Goal: Information Seeking & Learning: Learn about a topic

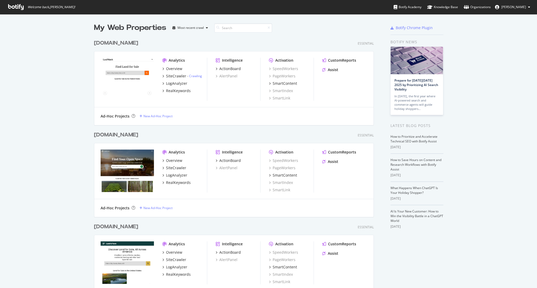
scroll to position [288, 537]
click at [194, 76] on link "Crawling" at bounding box center [195, 76] width 13 height 4
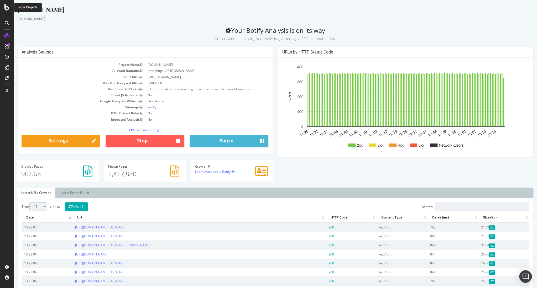
click at [9, 10] on div at bounding box center [7, 7] width 13 height 6
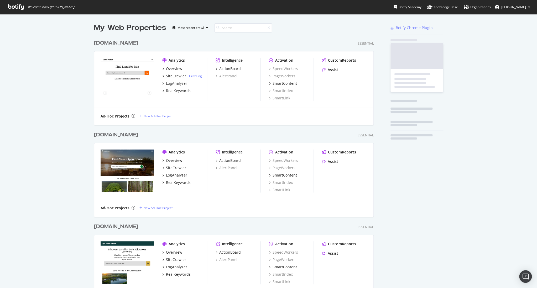
scroll to position [288, 537]
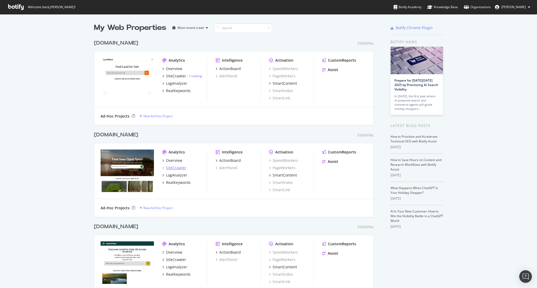
click at [177, 169] on div "SiteCrawler" at bounding box center [176, 167] width 20 height 5
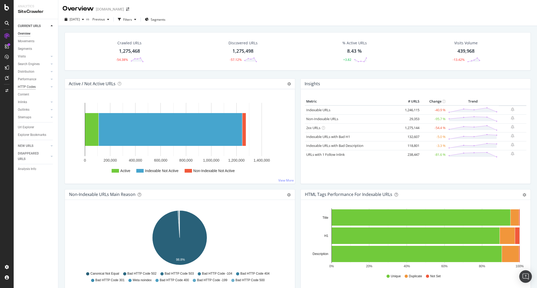
click at [24, 89] on div "HTTP Codes" at bounding box center [27, 87] width 18 height 6
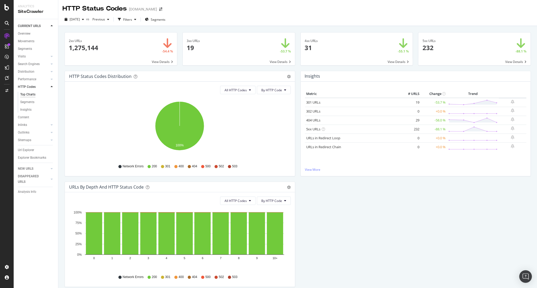
click at [200, 42] on span at bounding box center [239, 49] width 112 height 33
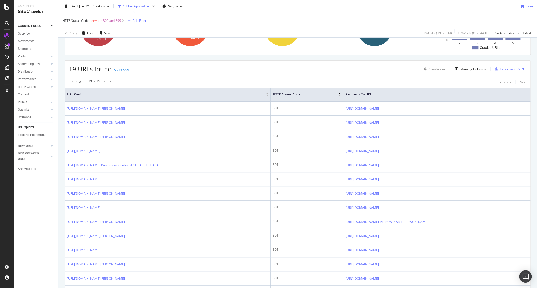
scroll to position [183, 0]
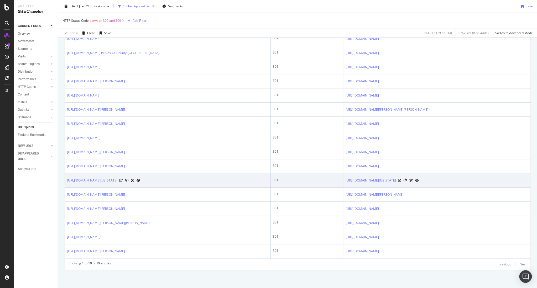
drag, startPoint x: 70, startPoint y: 180, endPoint x: 126, endPoint y: 183, distance: 56.0
click at [126, 182] on td "[URL][DOMAIN_NAME][US_STATE]" at bounding box center [168, 181] width 206 height 14
copy link "[URL][DOMAIN_NAME][US_STATE]"
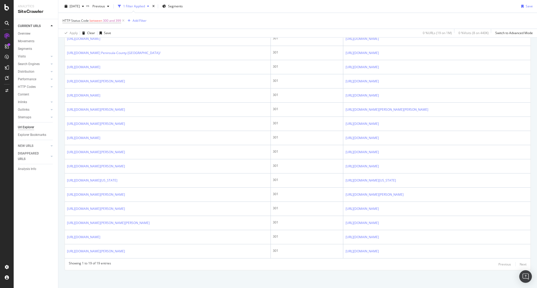
scroll to position [0, 0]
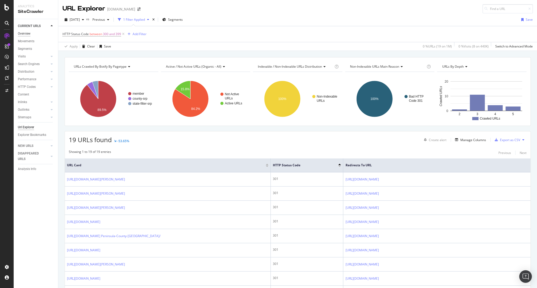
click at [23, 34] on div "Overview" at bounding box center [24, 34] width 13 height 6
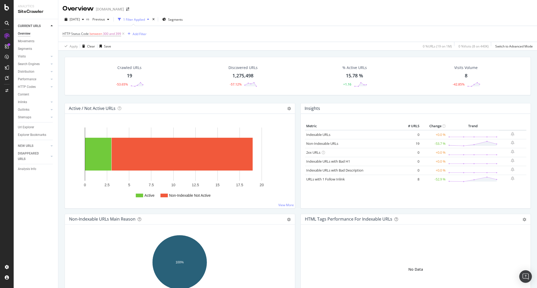
drag, startPoint x: 32, startPoint y: 88, endPoint x: 59, endPoint y: 83, distance: 27.0
click at [32, 88] on div "HTTP Codes" at bounding box center [27, 87] width 18 height 6
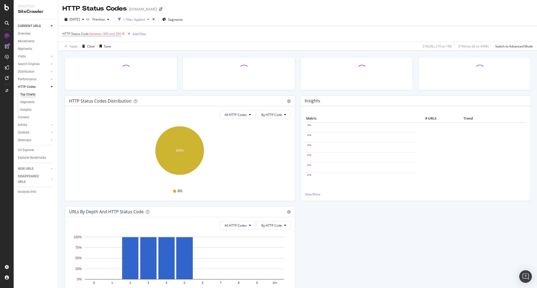
click at [124, 33] on icon at bounding box center [123, 33] width 4 height 5
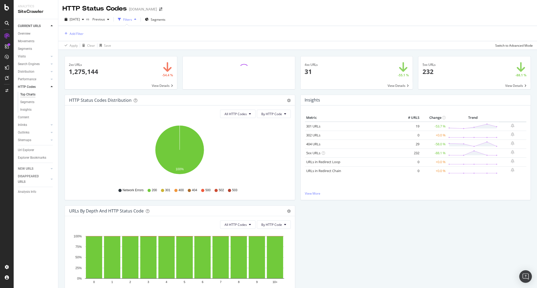
click at [358, 67] on span at bounding box center [357, 72] width 112 height 33
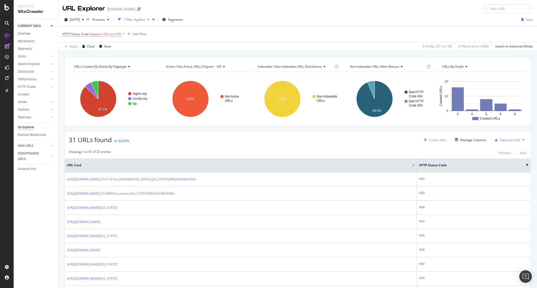
drag, startPoint x: 202, startPoint y: 148, endPoint x: 201, endPoint y: 162, distance: 13.7
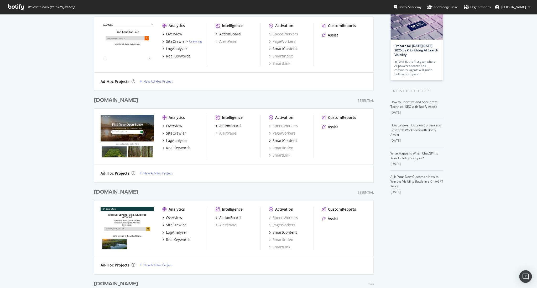
scroll to position [62, 0]
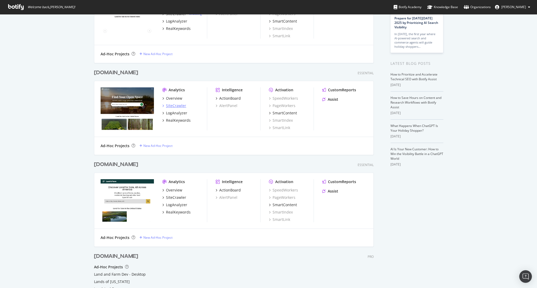
click at [174, 106] on div "SiteCrawler" at bounding box center [176, 105] width 20 height 5
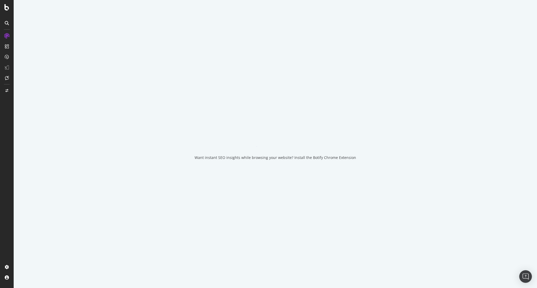
click at [174, 106] on div "Want instant SEO insights while browsing your website? Install the Botify Chrom…" at bounding box center [275, 144] width 523 height 288
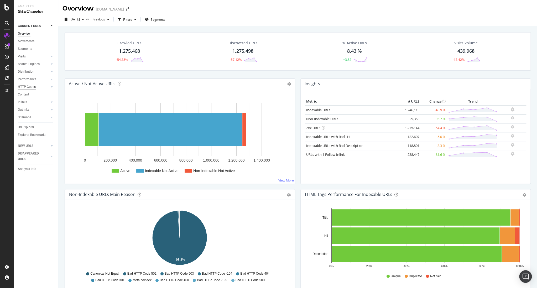
click at [34, 87] on div "HTTP Codes" at bounding box center [27, 87] width 18 height 6
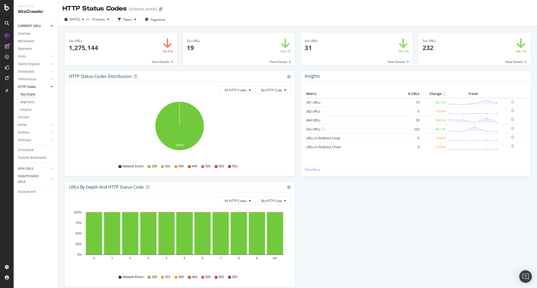
click at [192, 39] on span at bounding box center [239, 49] width 112 height 33
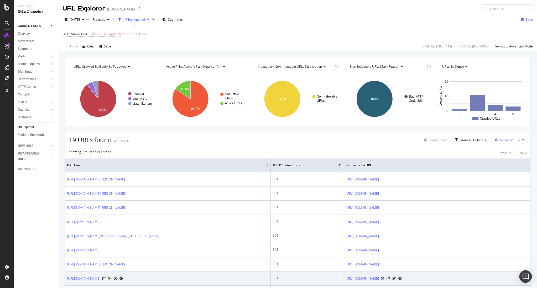
scroll to position [183, 0]
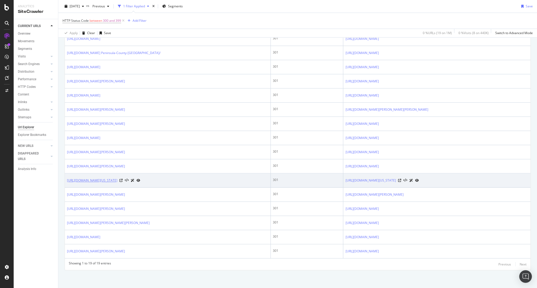
click at [100, 180] on link "[URL][DOMAIN_NAME][US_STATE]" at bounding box center [92, 180] width 50 height 5
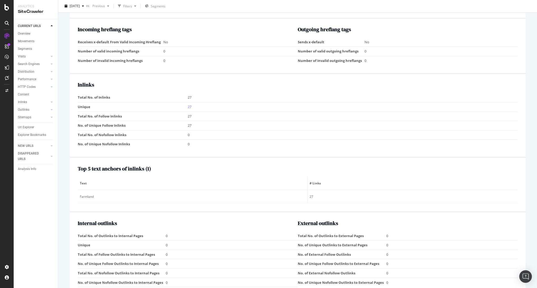
scroll to position [438, 0]
click at [189, 107] on link "27" at bounding box center [190, 107] width 4 height 5
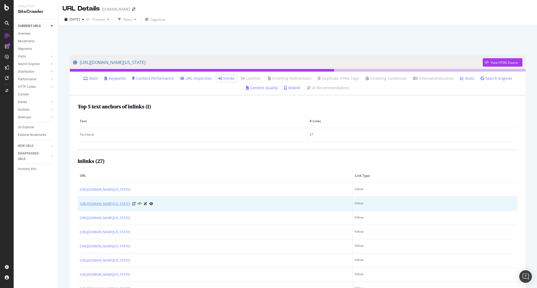
drag, startPoint x: 77, startPoint y: 188, endPoint x: 87, endPoint y: 204, distance: 18.6
click at [91, 205] on div "Top 5 text anchors of inlinks ( 1 ) Text # Links Farmland 27 Inlinks ( 27 ) URL…" at bounding box center [298, 202] width 456 height 213
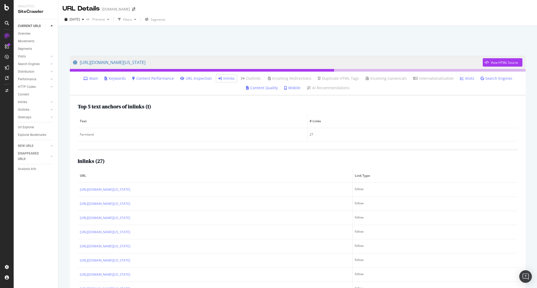
click at [57, 183] on div "CURRENT URLS Overview Movements Segments Visits Analysis Orphan URLs Search Eng…" at bounding box center [36, 153] width 44 height 269
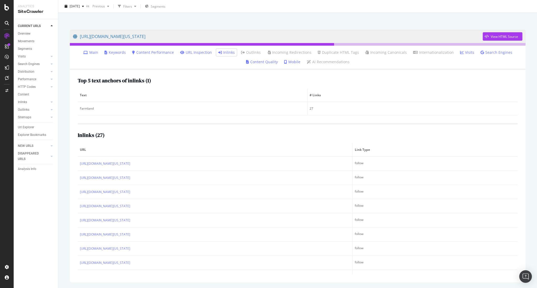
scroll to position [264, 0]
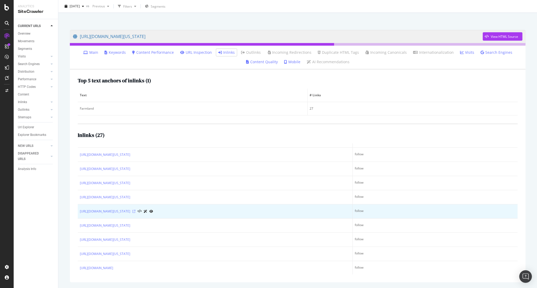
click at [136, 210] on icon at bounding box center [133, 211] width 3 height 3
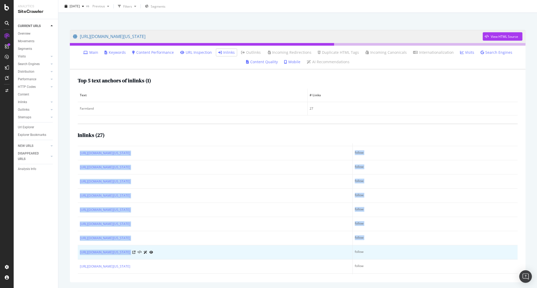
drag, startPoint x: 77, startPoint y: 153, endPoint x: 193, endPoint y: 255, distance: 154.7
click at [193, 255] on div "Top 5 text anchors of inlinks ( 1 ) Text # Links Farmland 27 Inlinks ( 27 ) URL…" at bounding box center [298, 176] width 456 height 213
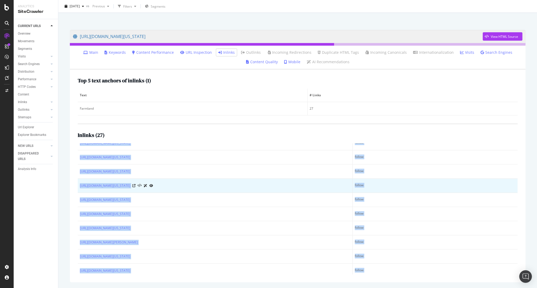
scroll to position [0, 0]
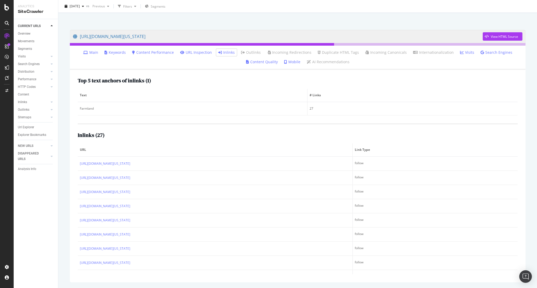
drag, startPoint x: 75, startPoint y: 148, endPoint x: 82, endPoint y: 149, distance: 7.2
click at [75, 148] on div "Top 5 text anchors of inlinks ( 1 ) Text # Links Farmland 27 Inlinks ( 27 ) URL…" at bounding box center [298, 176] width 456 height 213
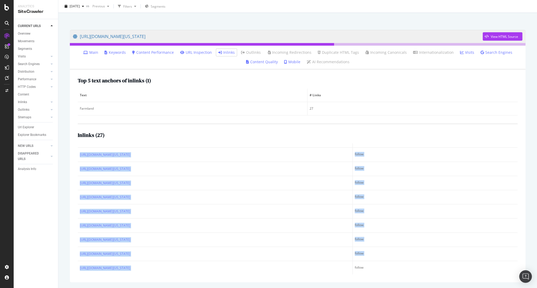
scroll to position [264, 0]
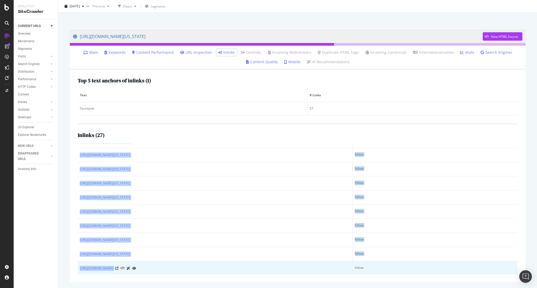
drag, startPoint x: 79, startPoint y: 150, endPoint x: 217, endPoint y: 267, distance: 181.7
click at [218, 267] on table "URL Link Type https://www.land.com/Wisconsin/barns/ follow https://www.land.com…" at bounding box center [298, 77] width 440 height 396
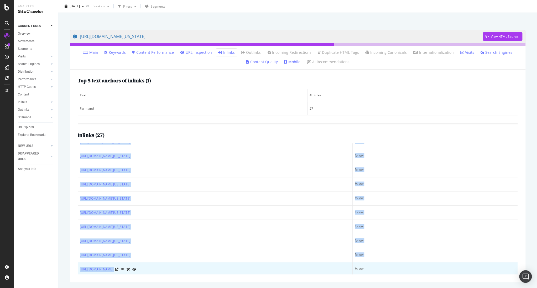
copy table "URL Link Type https://www.land.com/Wisconsin/barns/ follow https://www.land.com…"
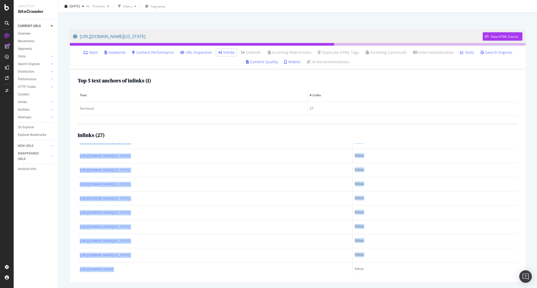
copy table "URL Link Type https://www.land.com/Wisconsin/barns/ follow https://www.land.com…"
